Goal: Contribute content: Add original content to the website for others to see

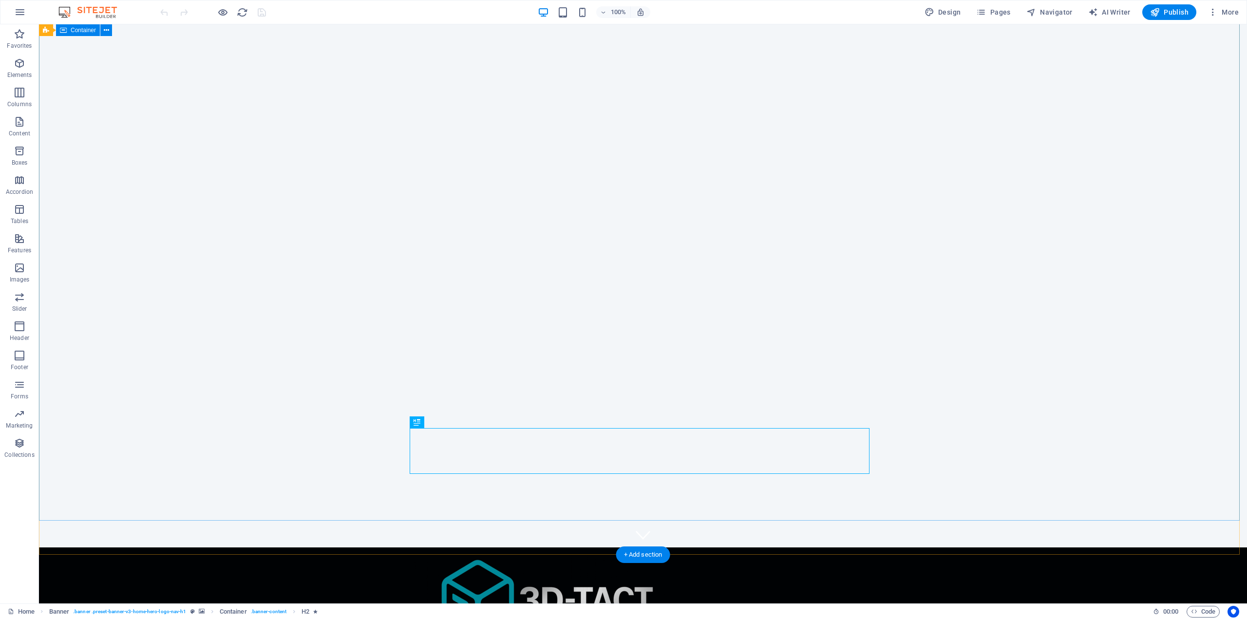
scroll to position [49, 0]
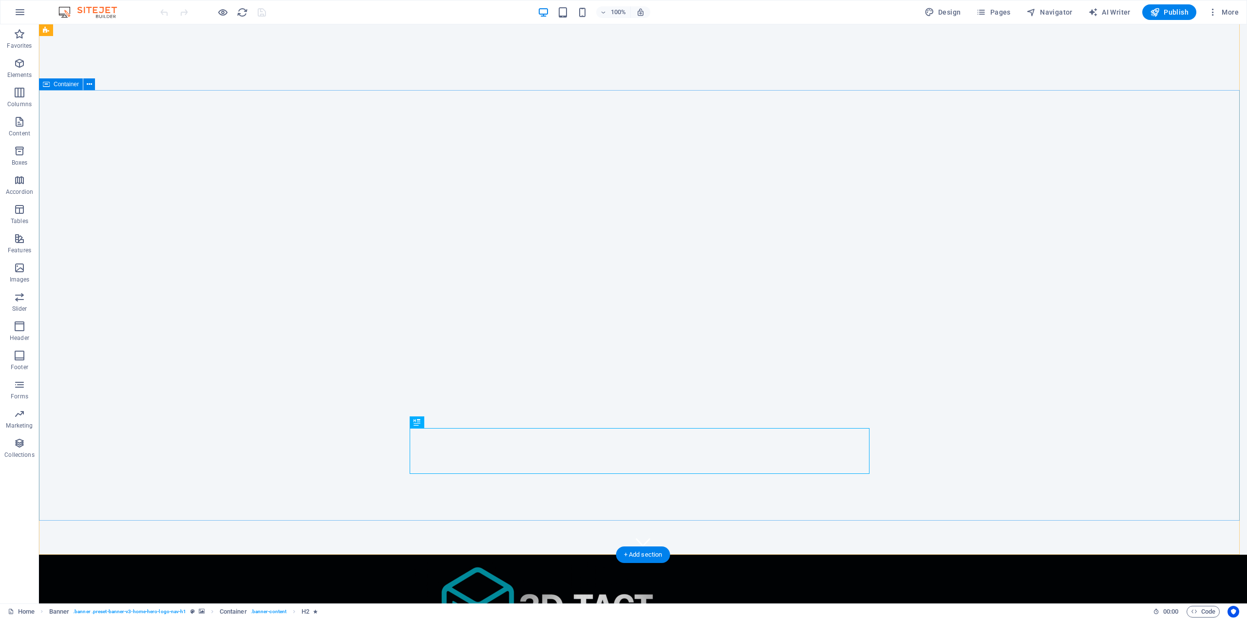
click at [67, 86] on span "Container" at bounding box center [66, 84] width 25 height 6
click at [94, 83] on button at bounding box center [89, 84] width 12 height 12
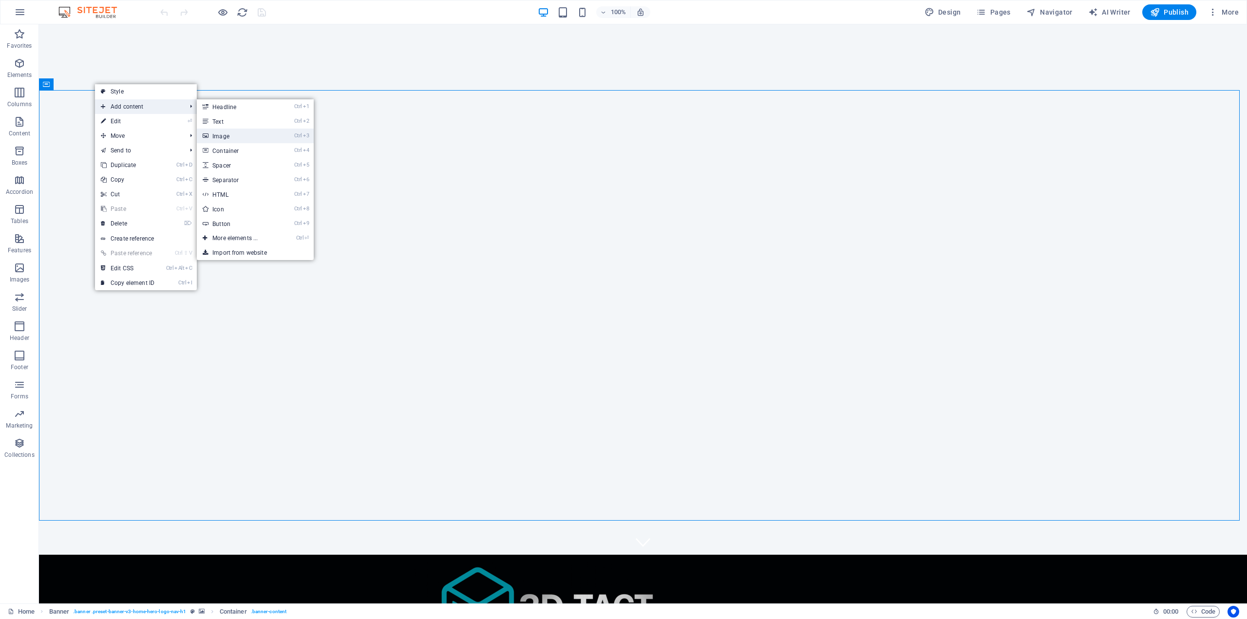
click at [239, 136] on link "Ctrl 3 Image" at bounding box center [237, 136] width 80 height 15
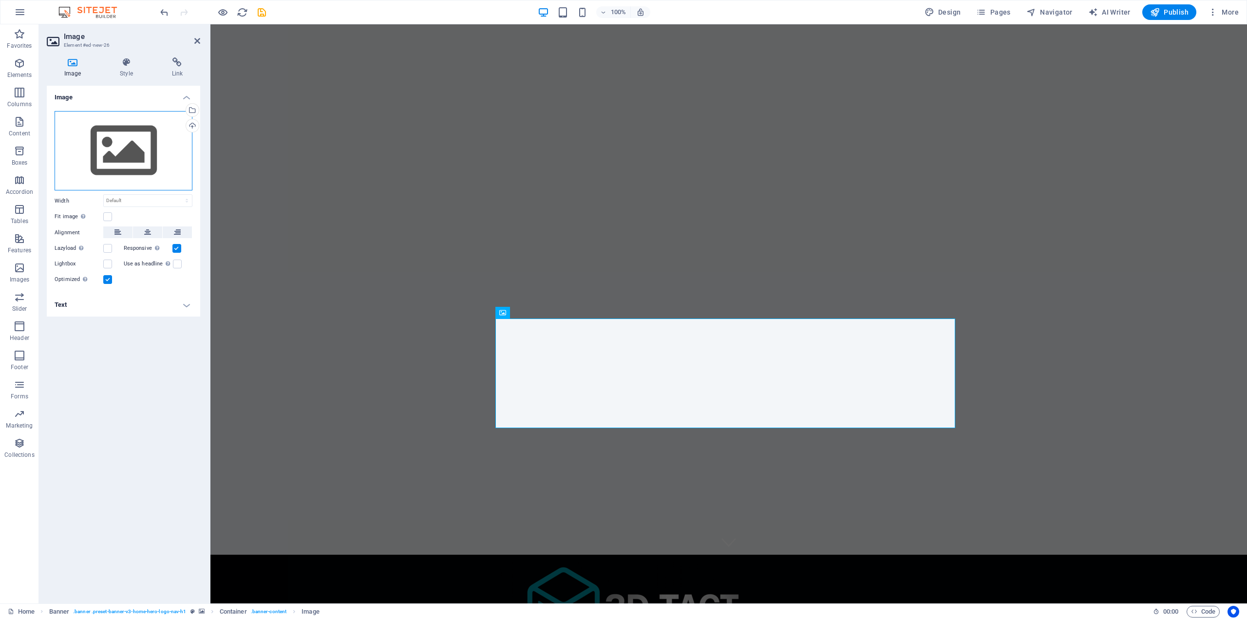
click at [121, 163] on div "Drag files here, click to choose files or select files from Files or our free s…" at bounding box center [124, 151] width 138 height 80
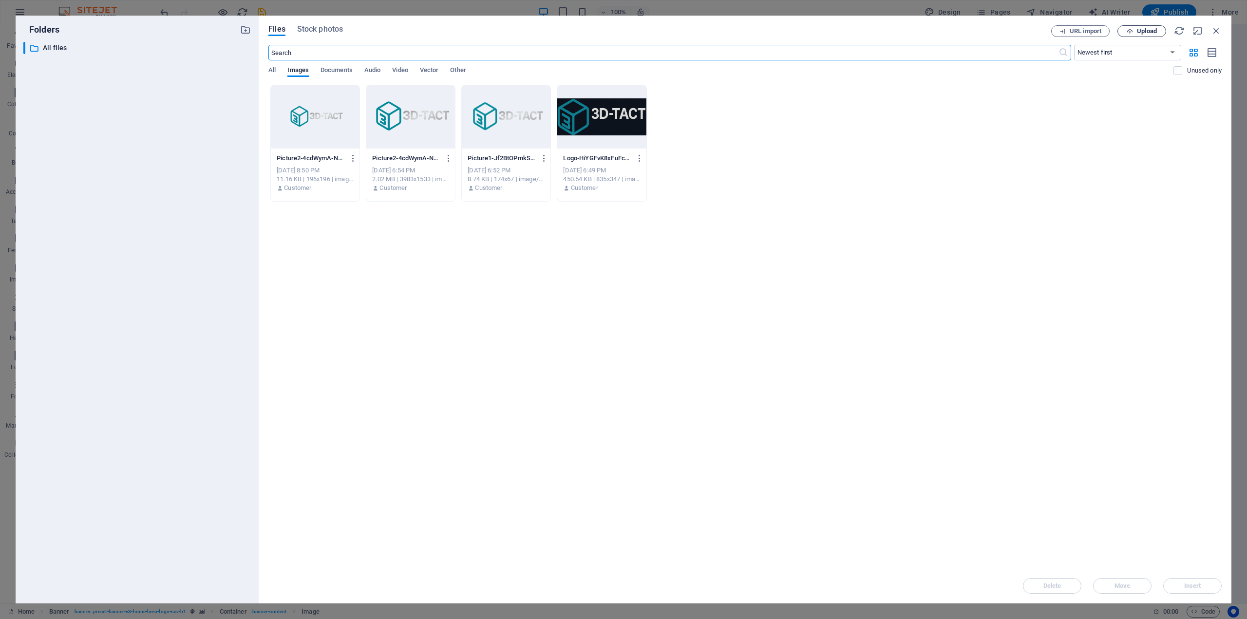
click at [1138, 26] on button "Upload" at bounding box center [1142, 31] width 49 height 12
click at [1152, 35] on button "Upload" at bounding box center [1142, 31] width 49 height 12
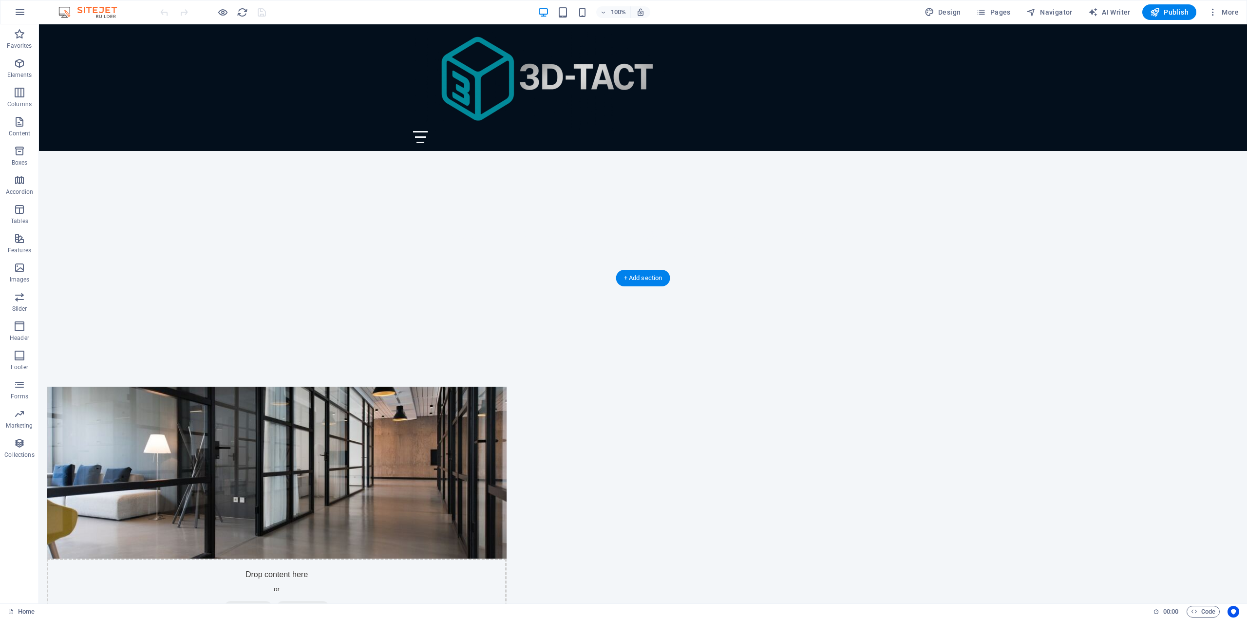
scroll to position [146, 0]
